Goal: Check status: Check status

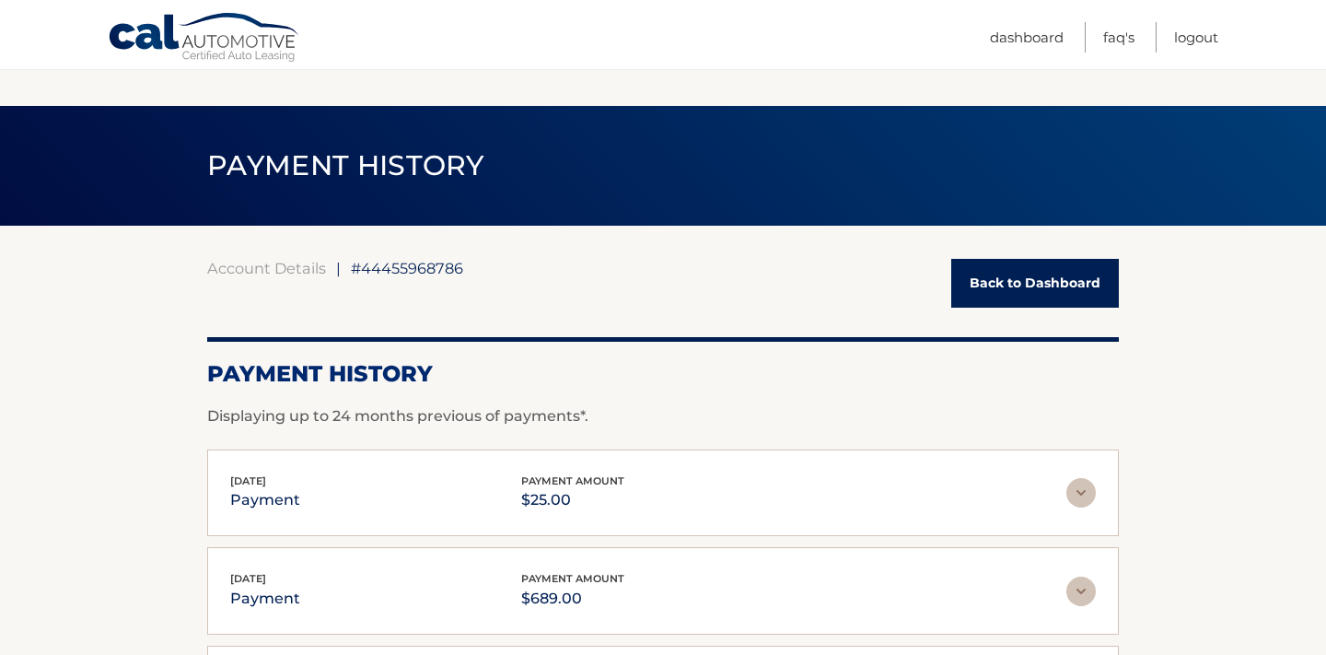
scroll to position [364, 0]
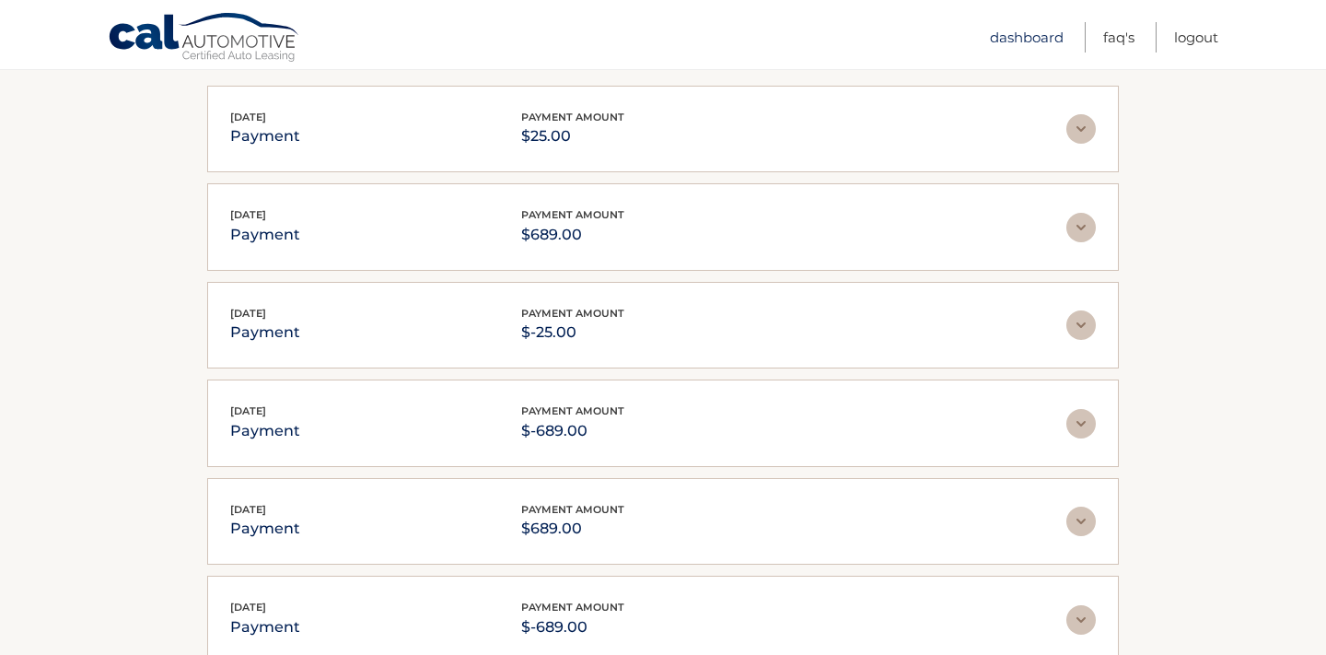
click at [1012, 33] on link "Dashboard" at bounding box center [1027, 37] width 74 height 30
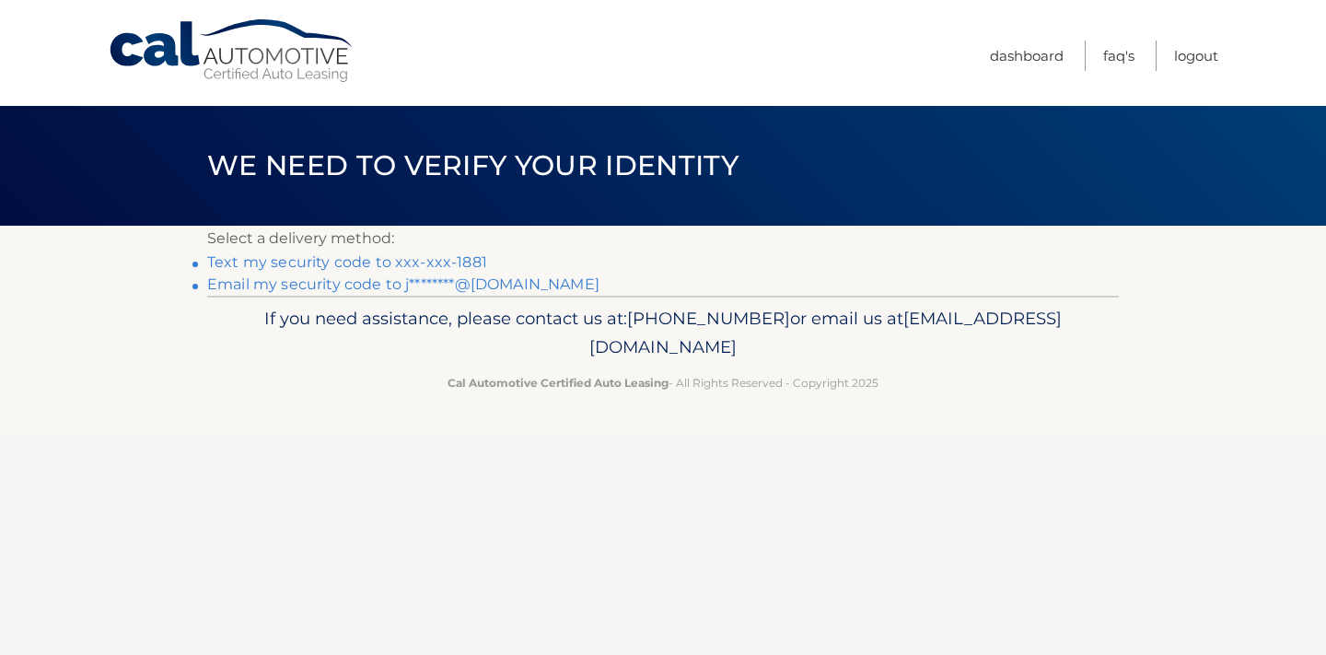
click at [389, 264] on link "Text my security code to xxx-xxx-1881" at bounding box center [347, 261] width 280 height 17
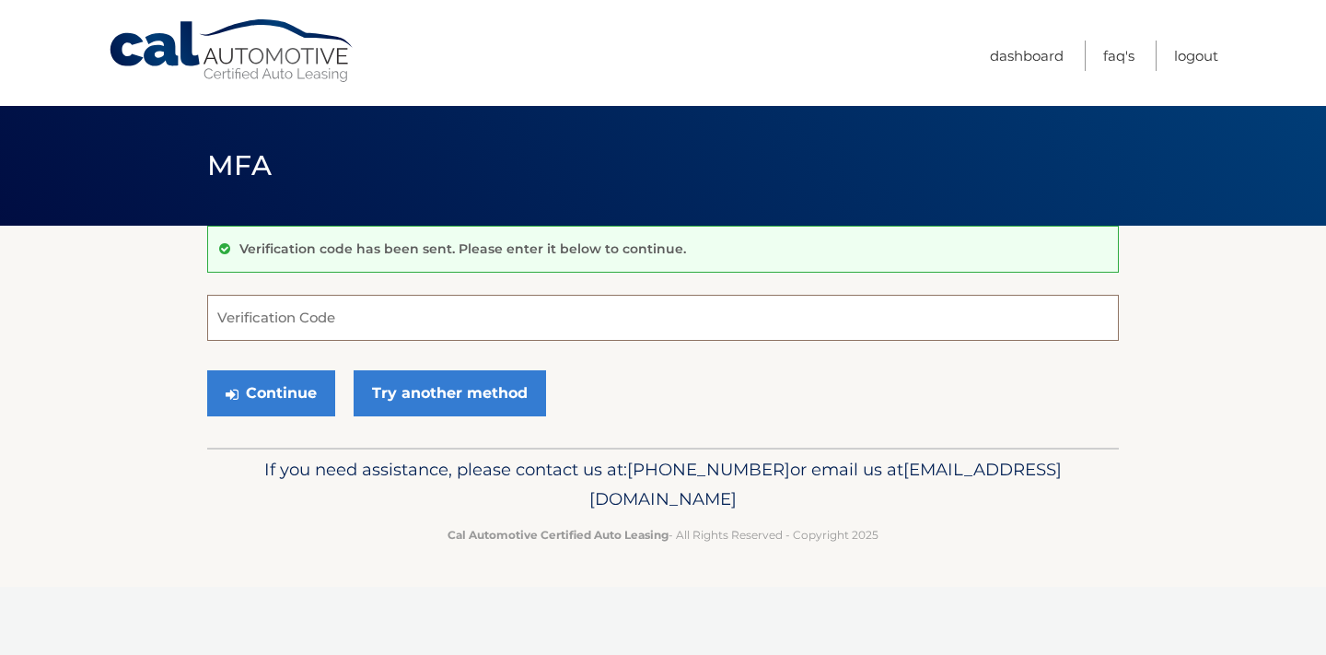
click at [400, 328] on input "Verification Code" at bounding box center [662, 318] width 911 height 46
type input "062330"
click at [253, 388] on button "Continue" at bounding box center [271, 393] width 128 height 46
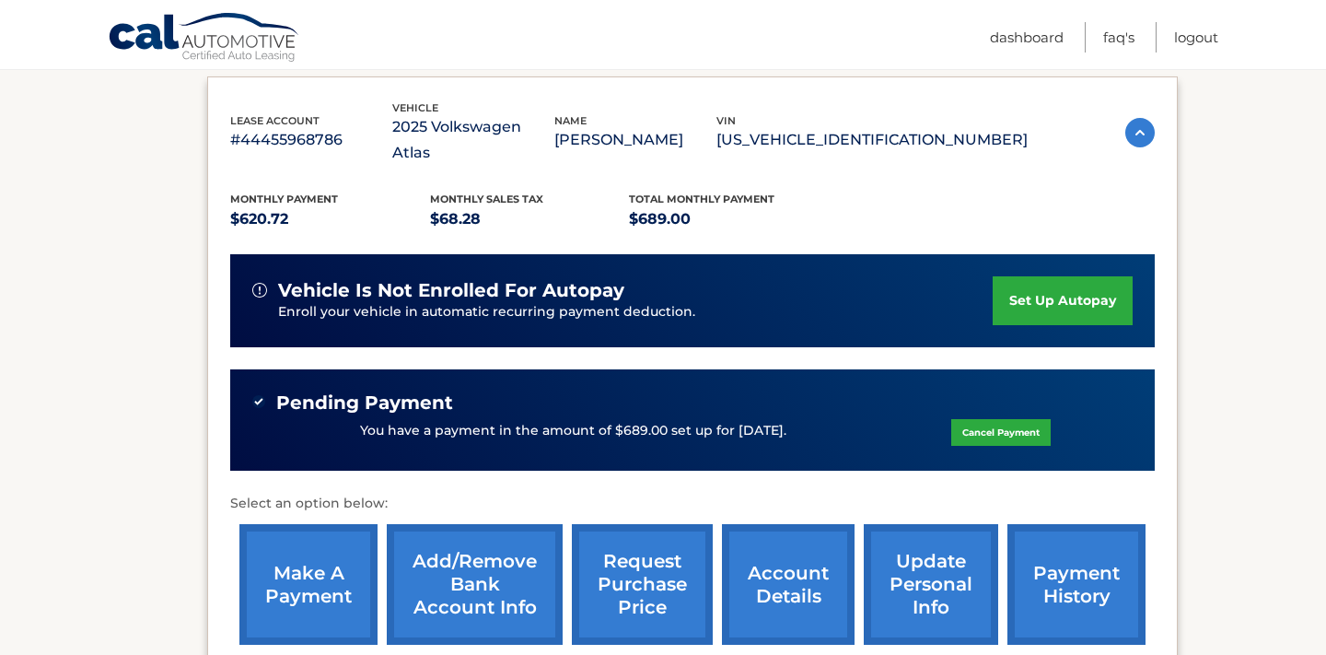
scroll to position [304, 0]
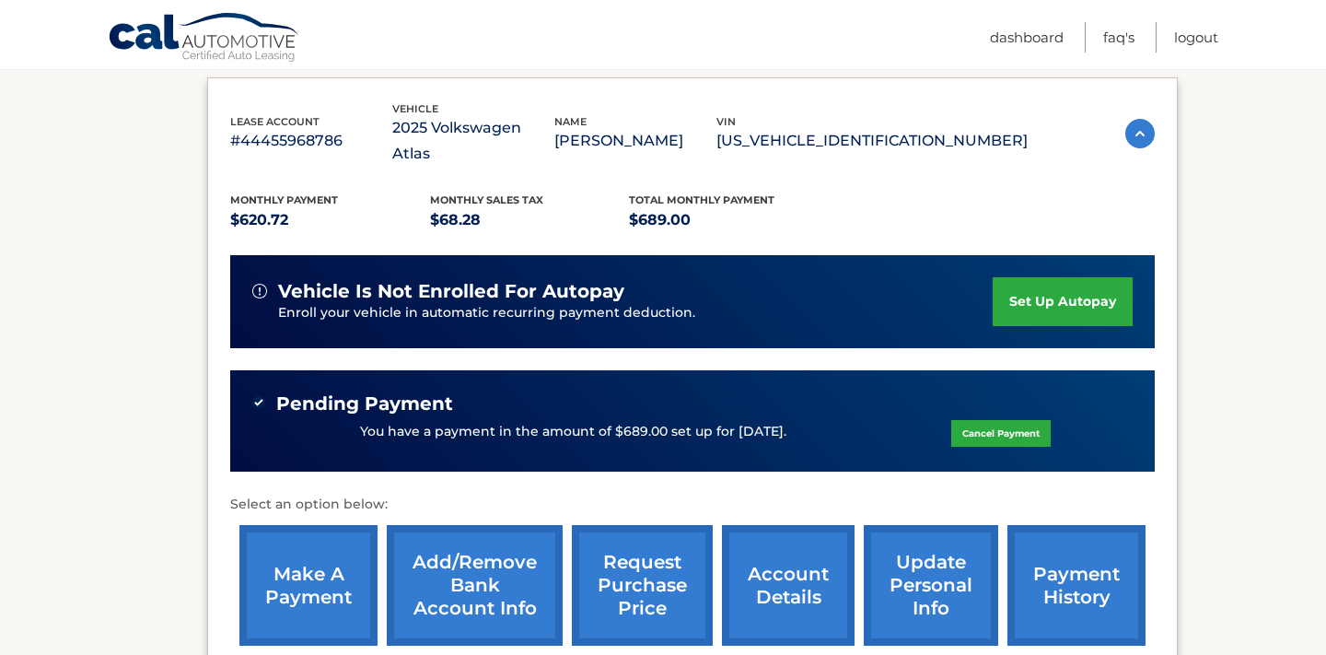
click at [275, 574] on link "make a payment" at bounding box center [308, 585] width 138 height 121
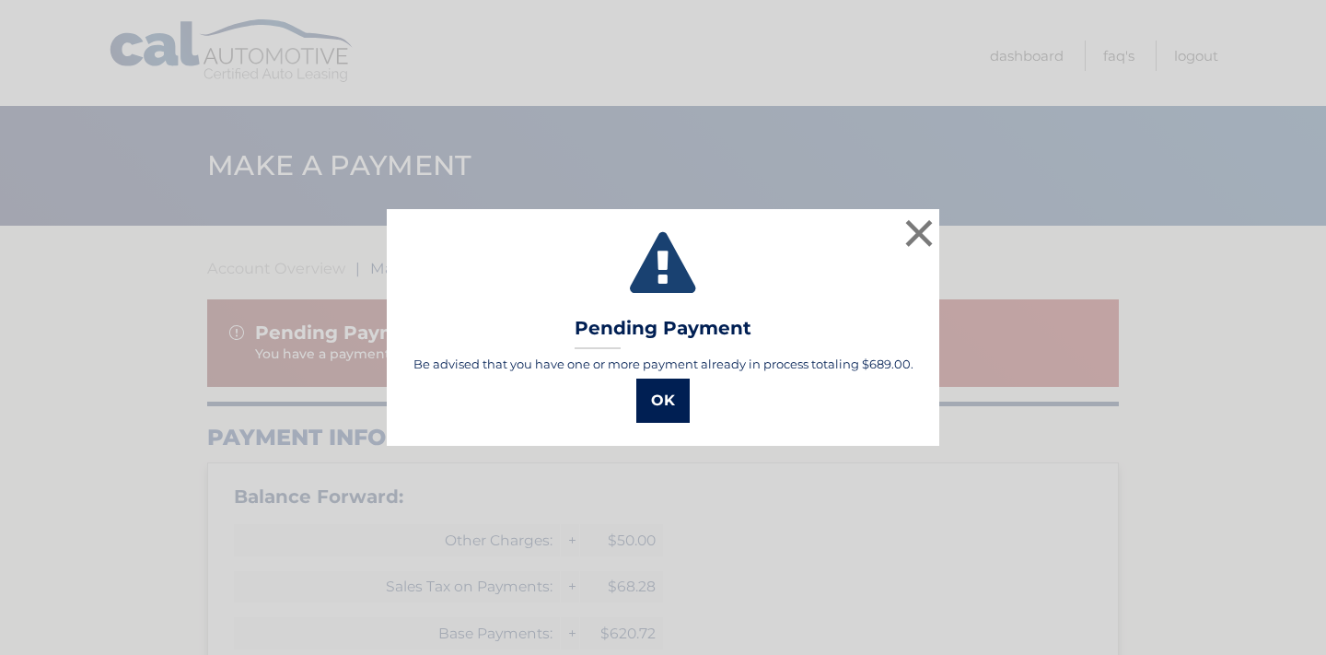
click at [669, 408] on button "OK" at bounding box center [662, 400] width 53 height 44
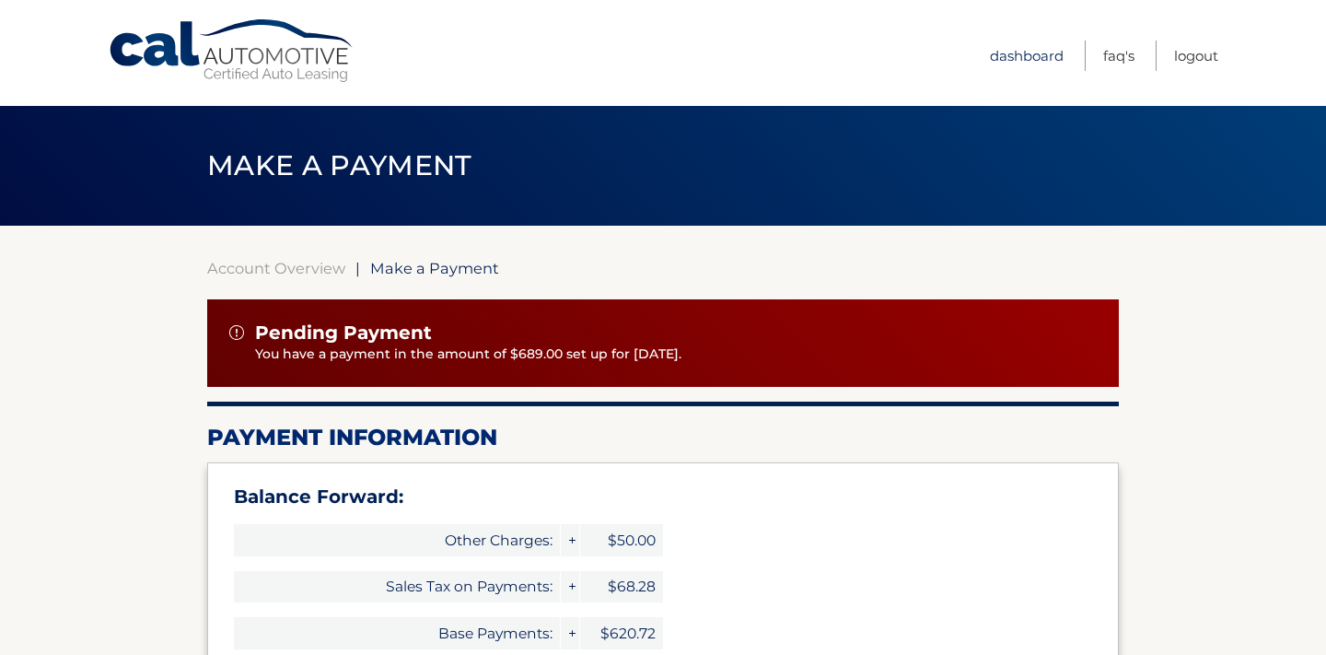
click at [1022, 49] on link "Dashboard" at bounding box center [1027, 56] width 74 height 30
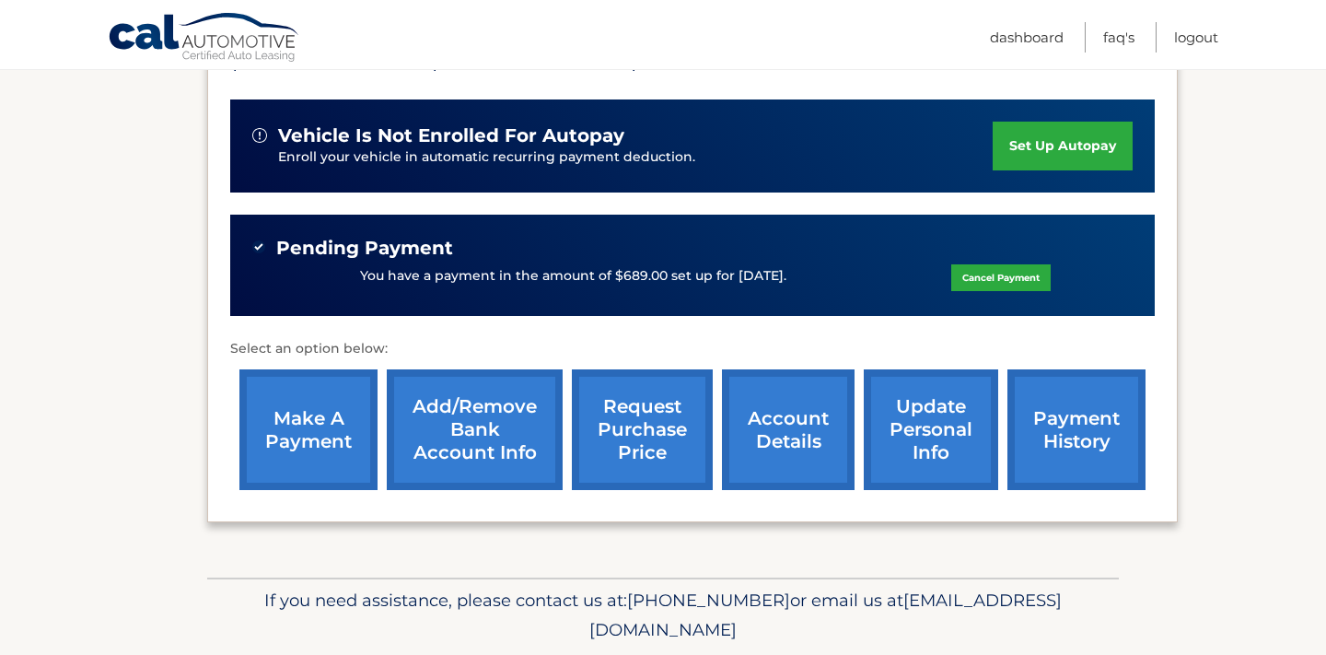
scroll to position [458, 0]
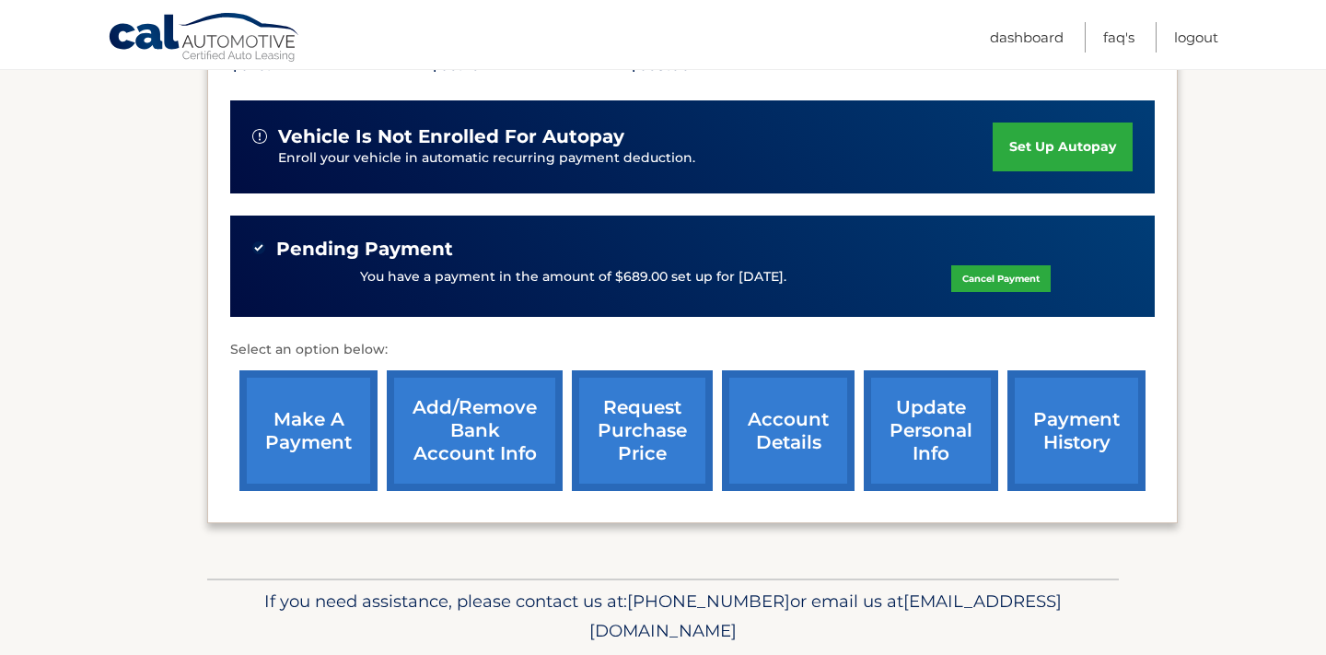
click at [1093, 394] on link "payment history" at bounding box center [1076, 430] width 138 height 121
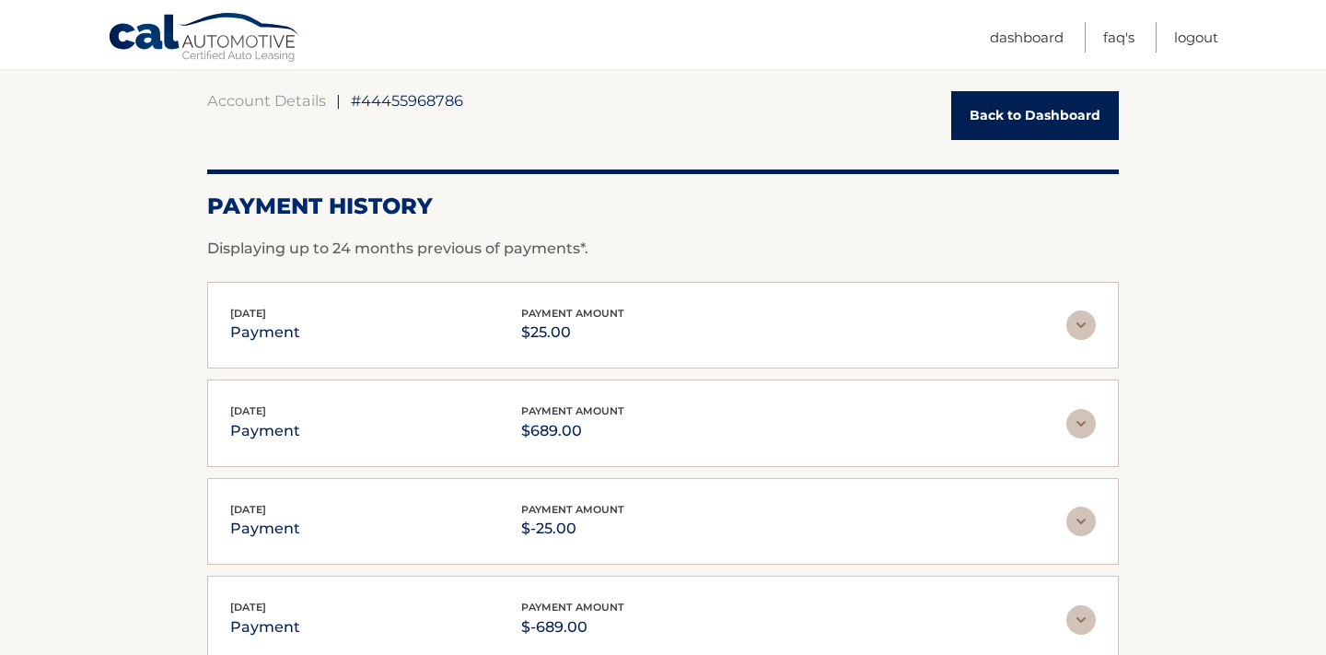
scroll to position [552, 0]
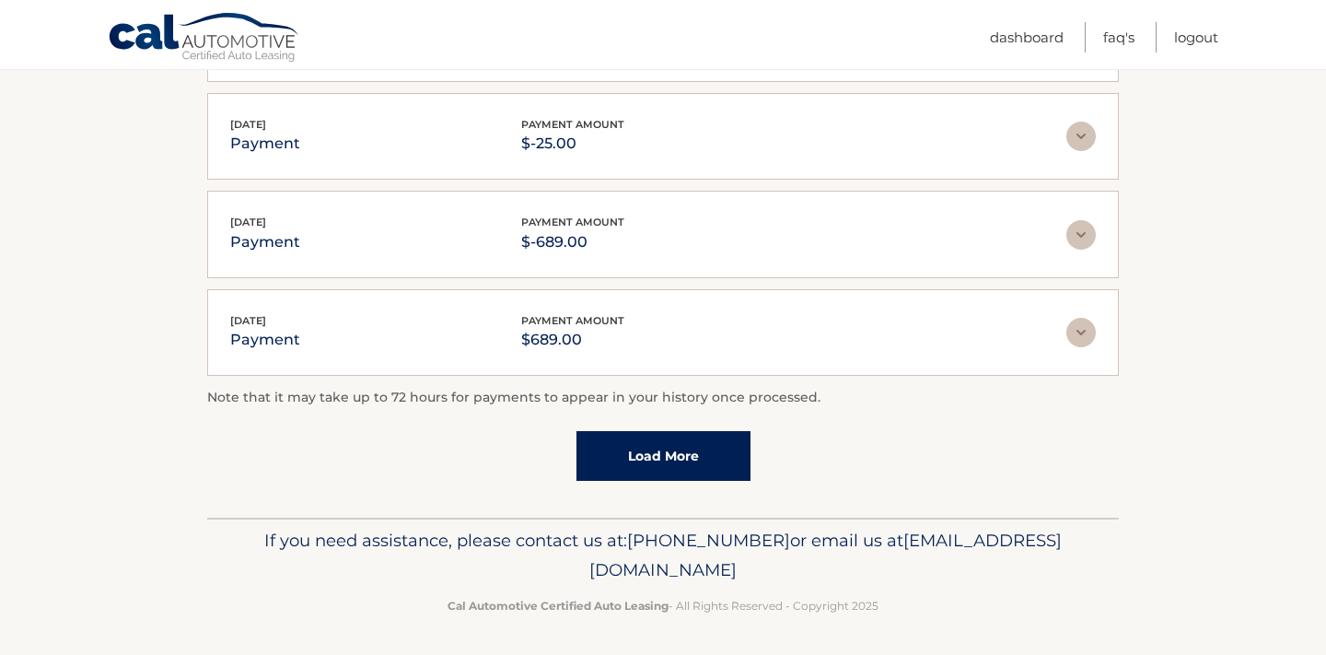
click at [722, 563] on span "[EMAIL_ADDRESS][DOMAIN_NAME]" at bounding box center [825, 554] width 472 height 51
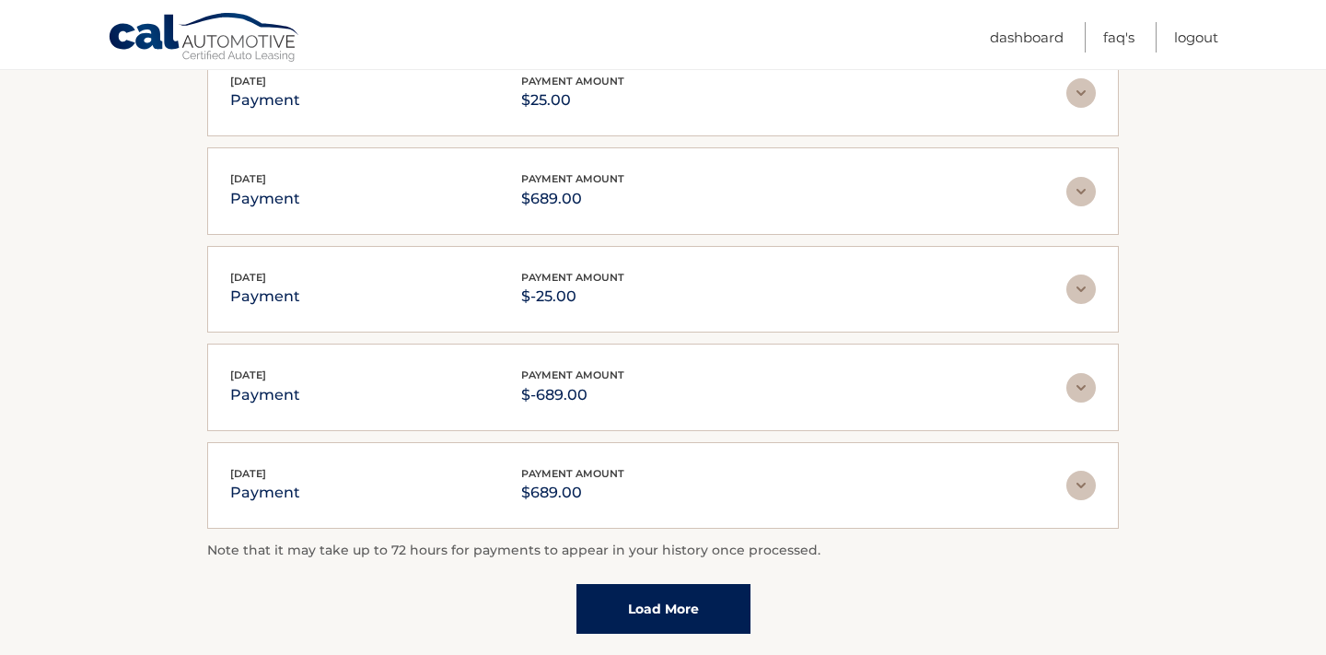
scroll to position [419, 0]
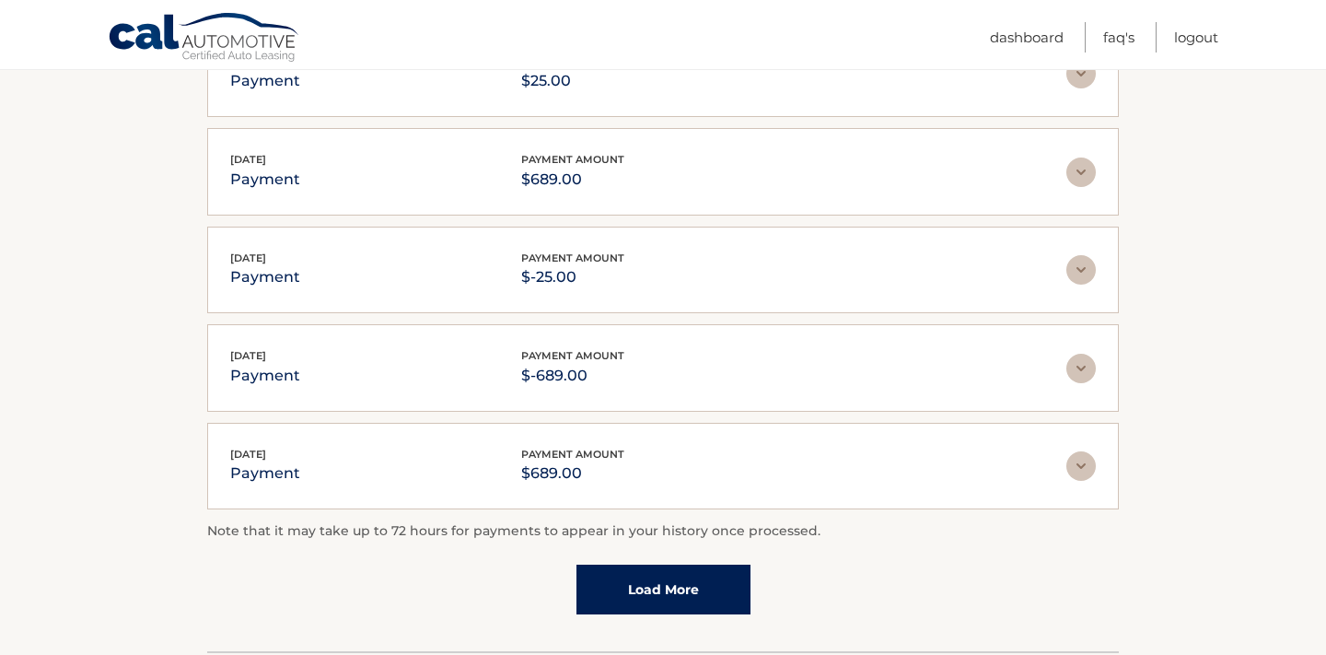
click at [668, 583] on link "Load More" at bounding box center [663, 589] width 174 height 50
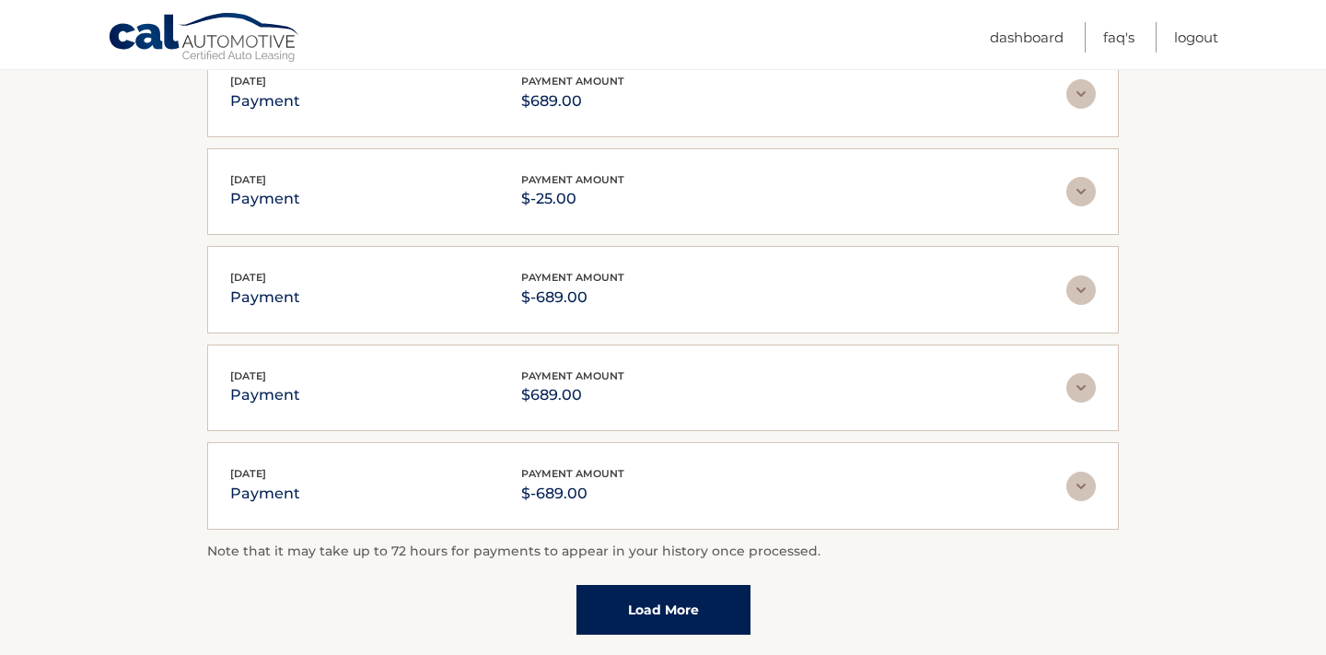
scroll to position [498, 0]
click at [644, 623] on link "Load More" at bounding box center [663, 609] width 174 height 50
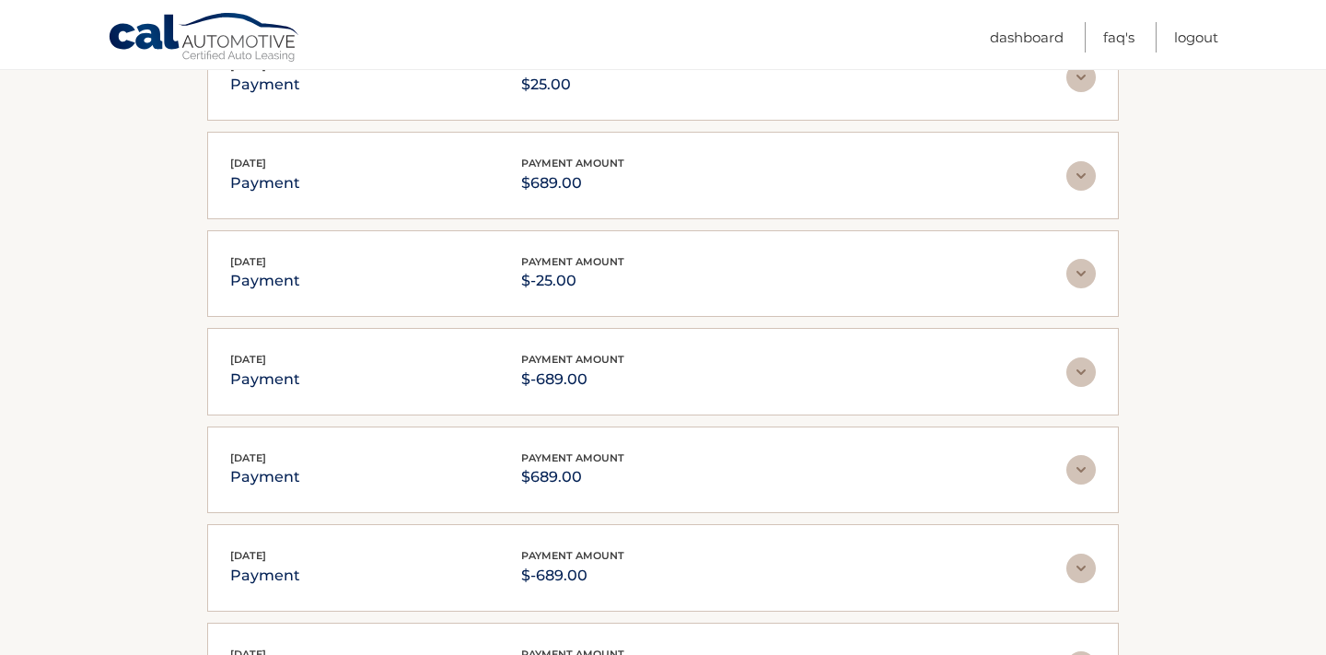
scroll to position [400, 0]
